Goal: Task Accomplishment & Management: Manage account settings

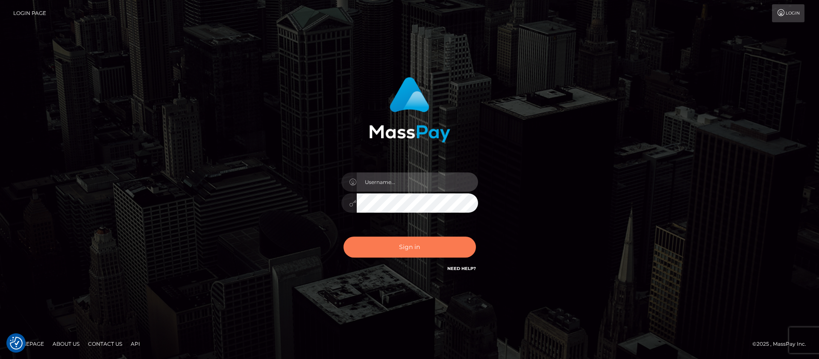
type input "balsaberisic"
click at [404, 247] on button "Sign in" at bounding box center [410, 246] width 133 height 21
type input "balsaberisic"
click at [404, 247] on button "Sign in" at bounding box center [410, 246] width 133 height 21
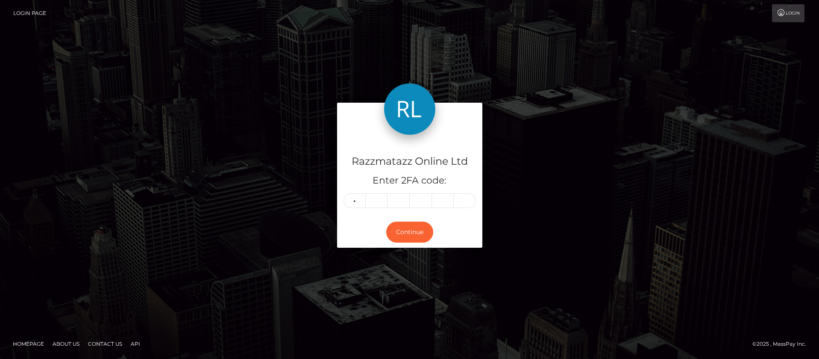
type input "2"
type input "0"
type input "9"
type input "6"
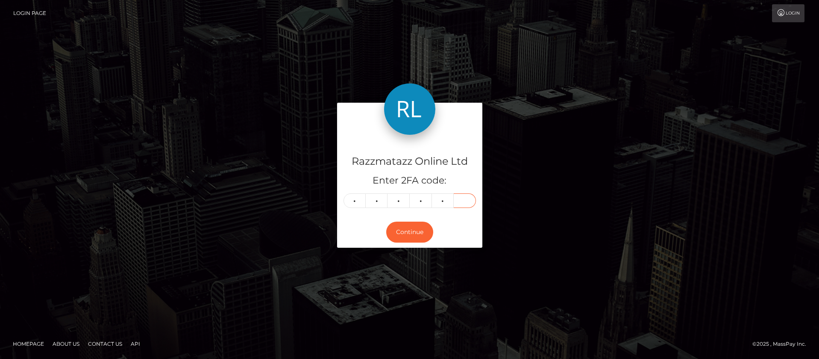
type input "5"
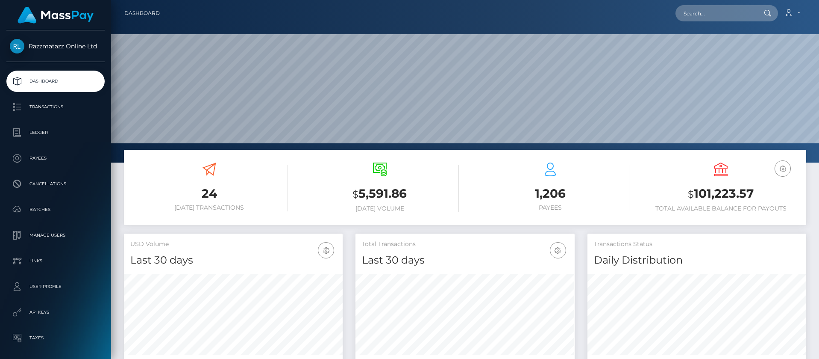
scroll to position [152, 219]
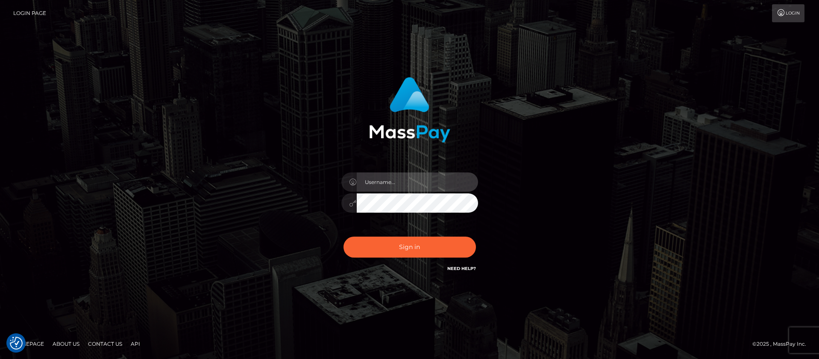
type input "balsaberisic"
click at [410, 258] on div "Sign in Need Help?" at bounding box center [410, 250] width 150 height 38
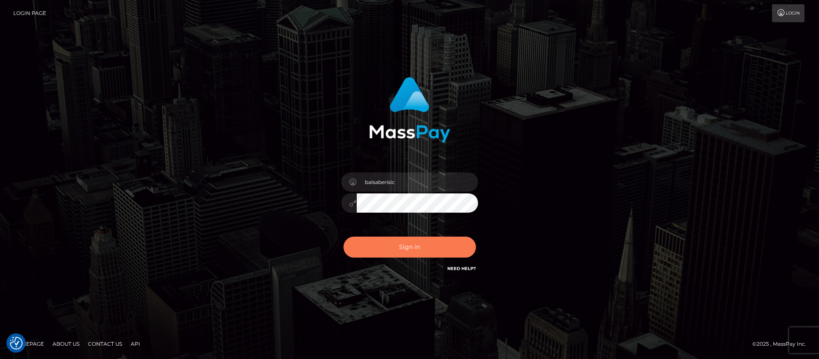
click at [406, 248] on button "Sign in" at bounding box center [410, 246] width 133 height 21
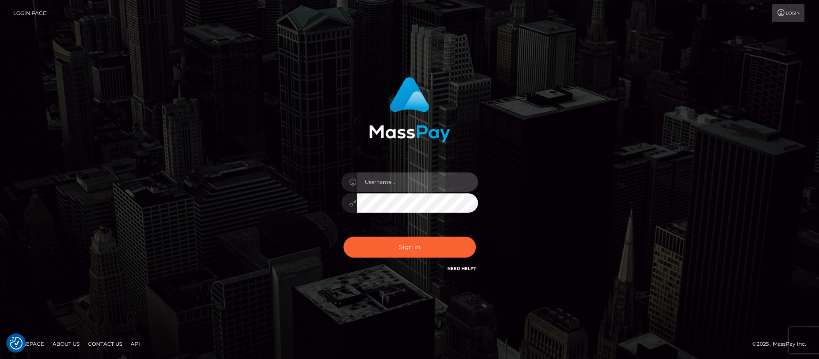
type input "balsaberisic"
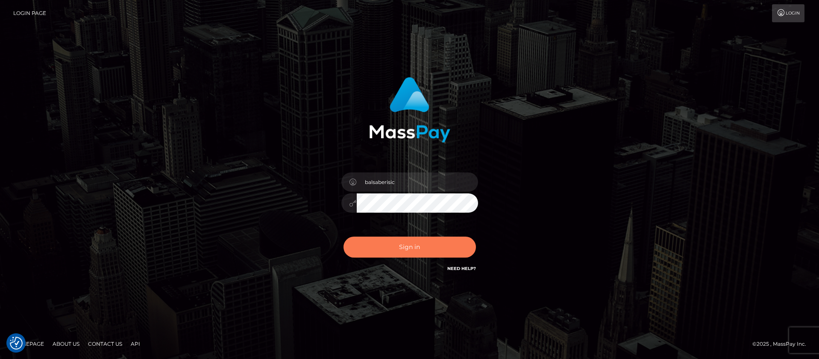
click at [389, 247] on button "Sign in" at bounding box center [410, 246] width 133 height 21
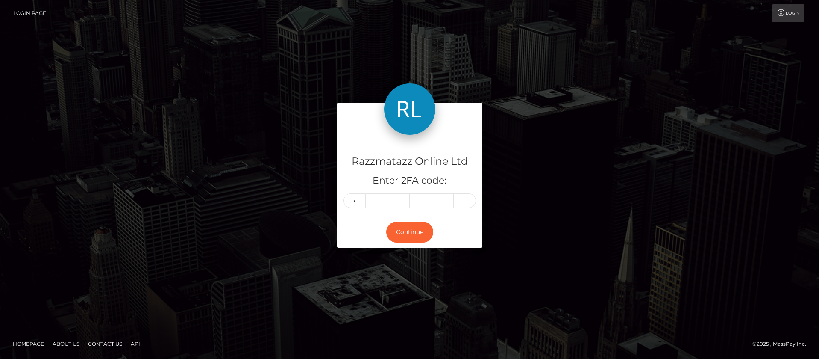
type input "5"
type input "6"
type input "5"
type input "4"
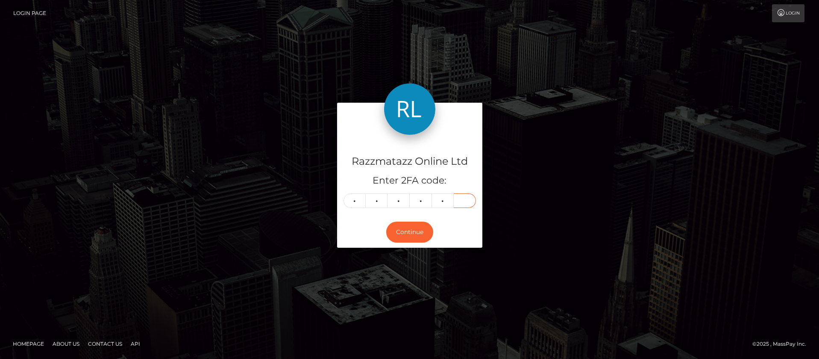
type input "1"
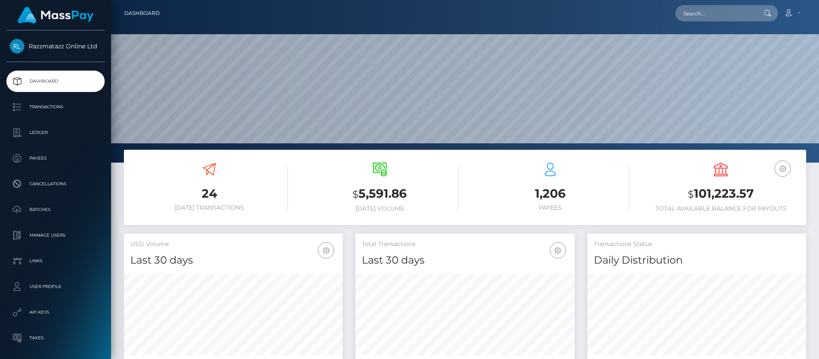
scroll to position [152, 219]
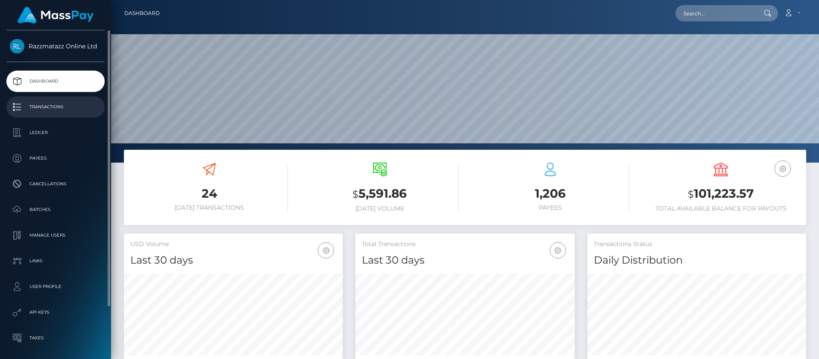
click at [84, 115] on link "Transactions" at bounding box center [55, 106] width 98 height 21
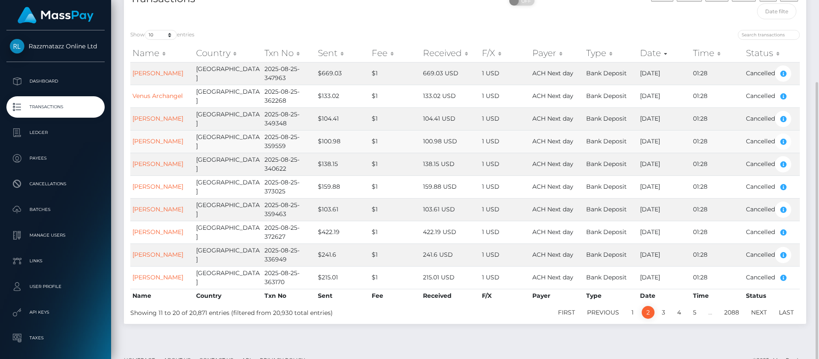
scroll to position [80, 0]
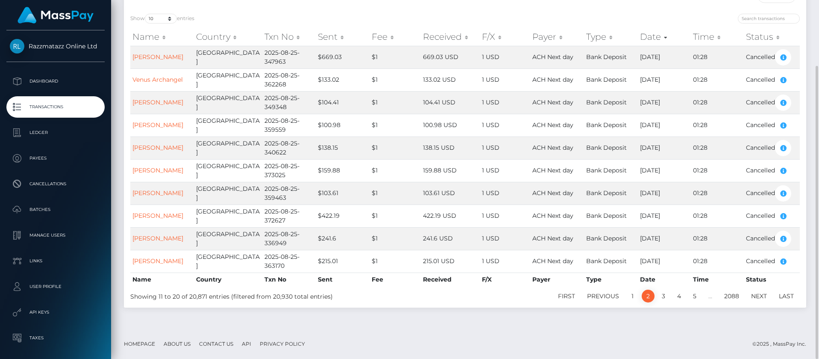
click at [639, 300] on li "1" at bounding box center [632, 295] width 15 height 13
click at [623, 297] on link "Previous" at bounding box center [603, 295] width 41 height 13
click at [631, 295] on link "1" at bounding box center [633, 295] width 13 height 13
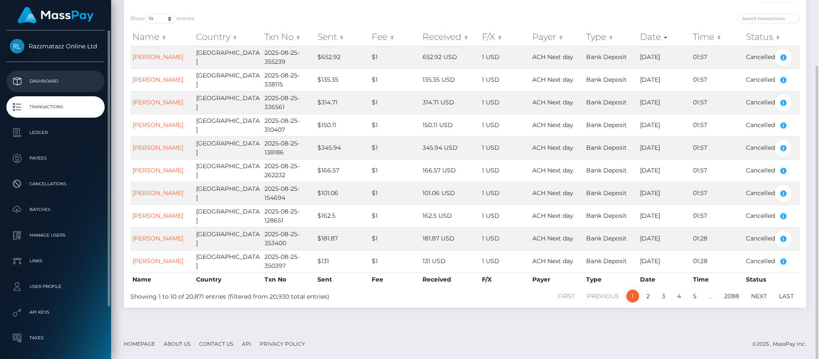
click at [61, 74] on link "Dashboard" at bounding box center [55, 81] width 98 height 21
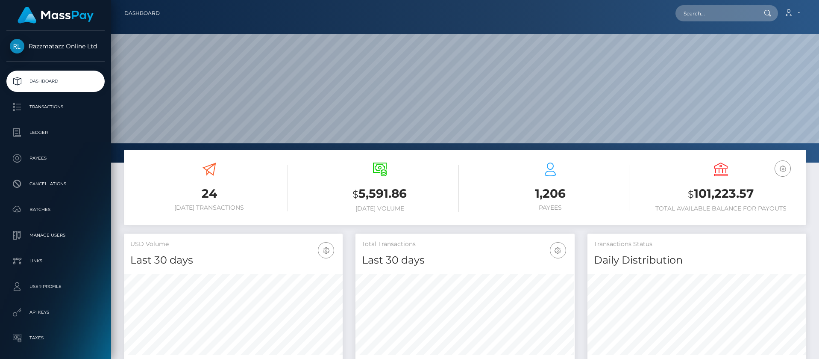
scroll to position [152, 219]
click at [64, 101] on p "Transactions" at bounding box center [55, 106] width 91 height 13
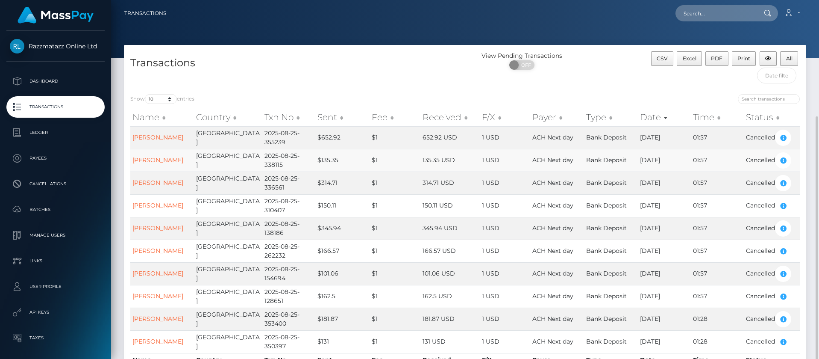
scroll to position [80, 0]
